Goal: Information Seeking & Learning: Learn about a topic

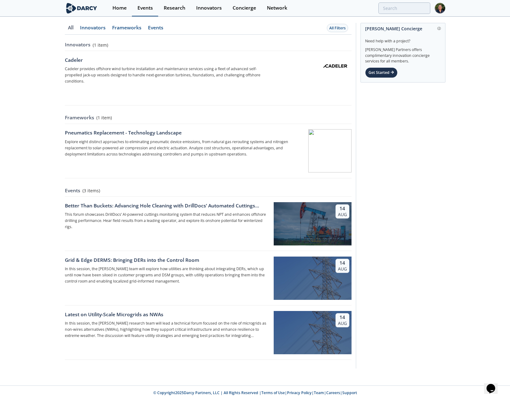
click at [154, 7] on link "Events" at bounding box center [145, 8] width 26 height 16
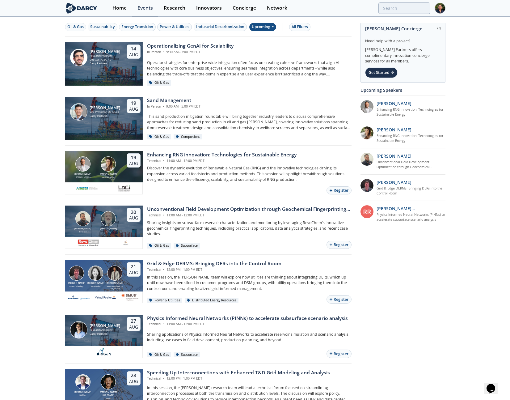
click at [258, 26] on div "Upcoming" at bounding box center [262, 27] width 27 height 8
click at [256, 28] on div "Upcoming" at bounding box center [262, 27] width 27 height 8
click at [257, 44] on div "Past" at bounding box center [270, 47] width 38 height 10
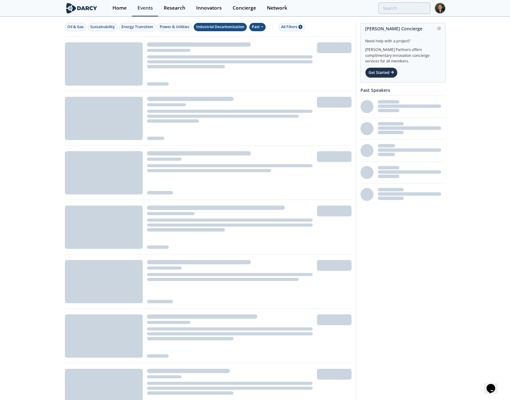
click at [221, 26] on div "Industrial Decarbonization" at bounding box center [220, 27] width 48 height 6
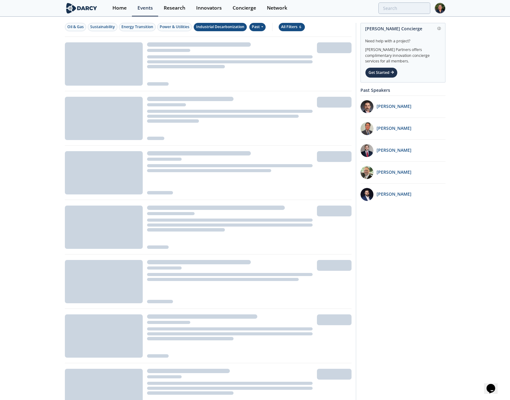
click at [296, 28] on div "All Filters 6" at bounding box center [291, 27] width 21 height 6
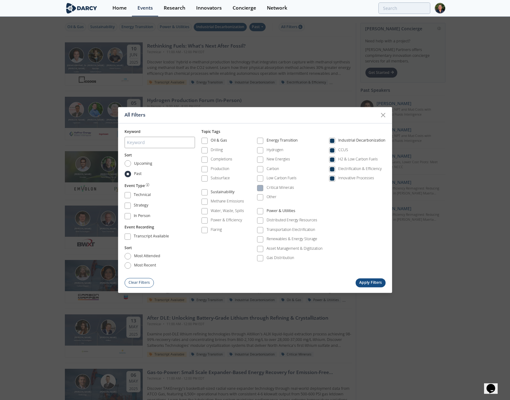
click at [262, 187] on span at bounding box center [260, 188] width 4 height 4
click at [334, 140] on span at bounding box center [332, 141] width 4 height 4
click at [365, 281] on button "Apply Filters" at bounding box center [371, 282] width 30 height 9
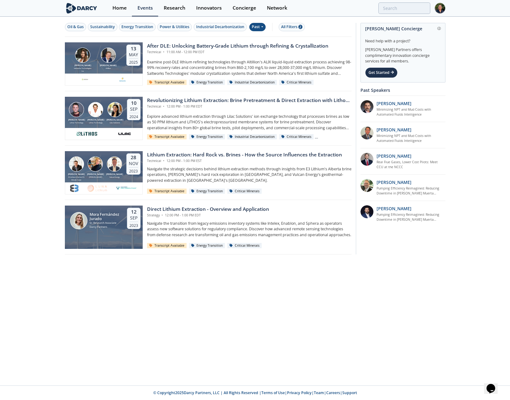
click at [262, 28] on div "Past" at bounding box center [257, 27] width 16 height 8
click at [256, 38] on div "Upcoming" at bounding box center [270, 37] width 38 height 10
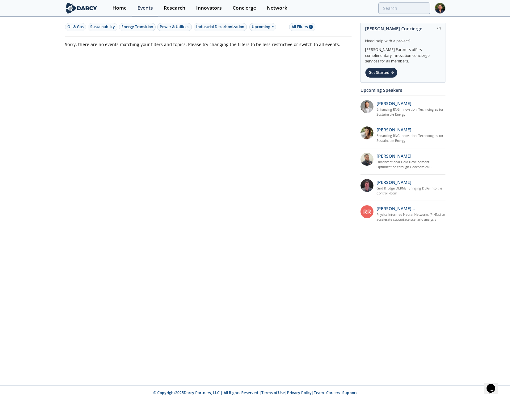
click at [261, 82] on div "Oil & Gas Sustainability Energy Transition Power & Utilities Industrial Decarbo…" at bounding box center [208, 122] width 287 height 210
drag, startPoint x: 334, startPoint y: 44, endPoint x: 63, endPoint y: 44, distance: 271.0
click at [63, 44] on div "Oil & Gas Sustainability Energy Transition Power & Utilities Industrial Decarbo…" at bounding box center [255, 126] width 510 height 218
copy p "Sorry, there are no events matching your filters and topics. Please try changin…"
click at [296, 72] on div "Oil & Gas Sustainability Energy Transition Power & Utilities Industrial Decarbo…" at bounding box center [208, 122] width 287 height 210
